Goal: Find specific page/section: Find specific page/section

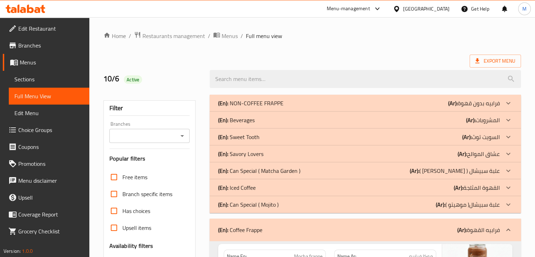
scroll to position [4, 0]
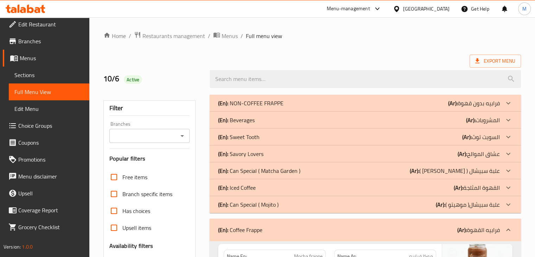
click at [401, 10] on icon at bounding box center [396, 8] width 7 height 7
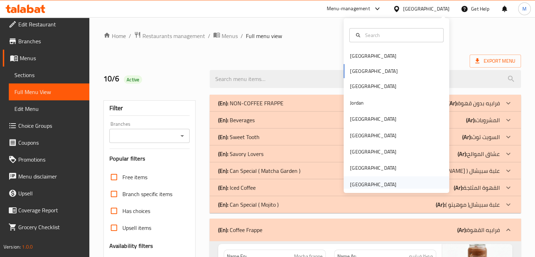
click at [367, 183] on div "[GEOGRAPHIC_DATA]" at bounding box center [373, 185] width 46 height 8
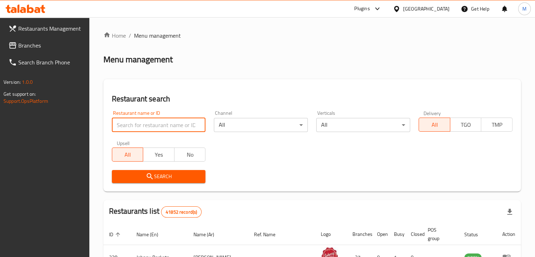
click at [167, 127] on input "search" at bounding box center [159, 125] width 94 height 14
paste input "Lgymat & Rgag, [GEOGRAPHIC_DATA]"
type input "Lgymat & Rgag"
click button "Search" at bounding box center [159, 176] width 94 height 13
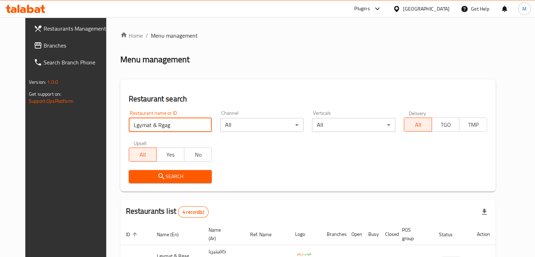
scroll to position [125, 0]
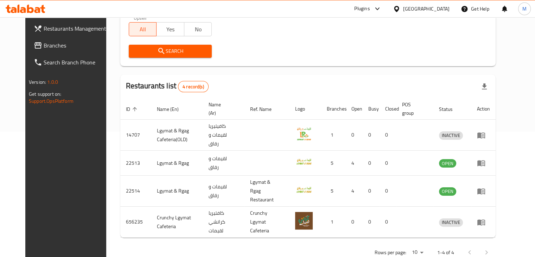
click at [55, 44] on span "Branches" at bounding box center [76, 45] width 65 height 8
